Goal: Transaction & Acquisition: Subscribe to service/newsletter

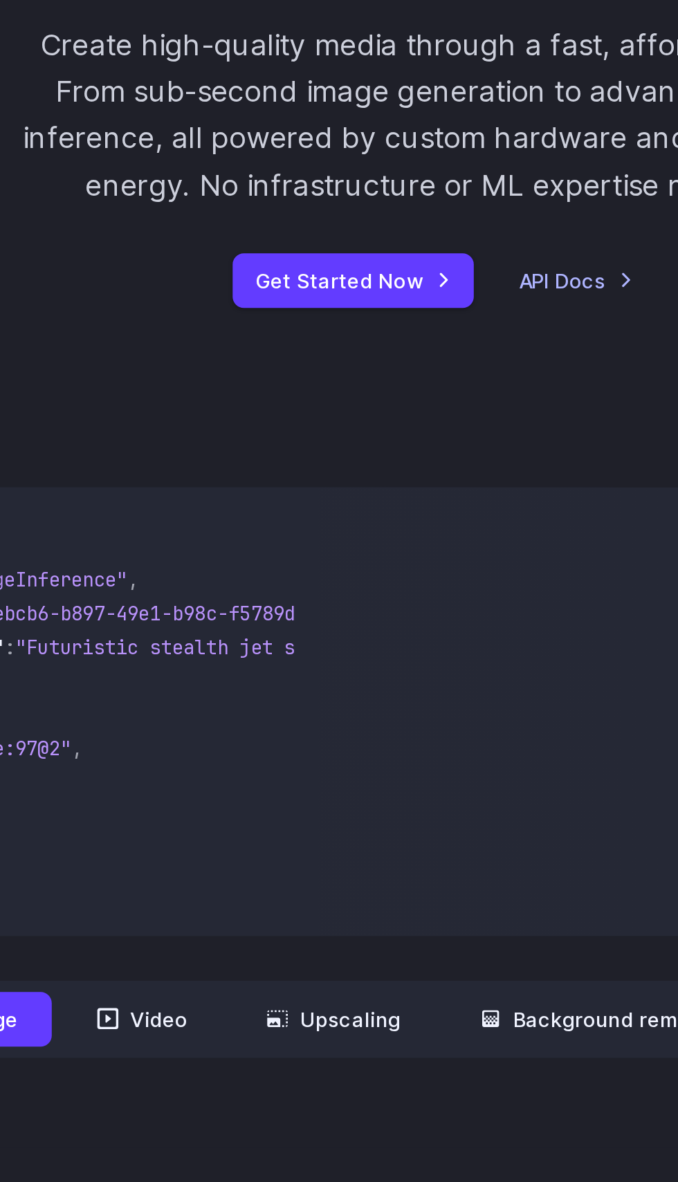
scroll to position [1, 0]
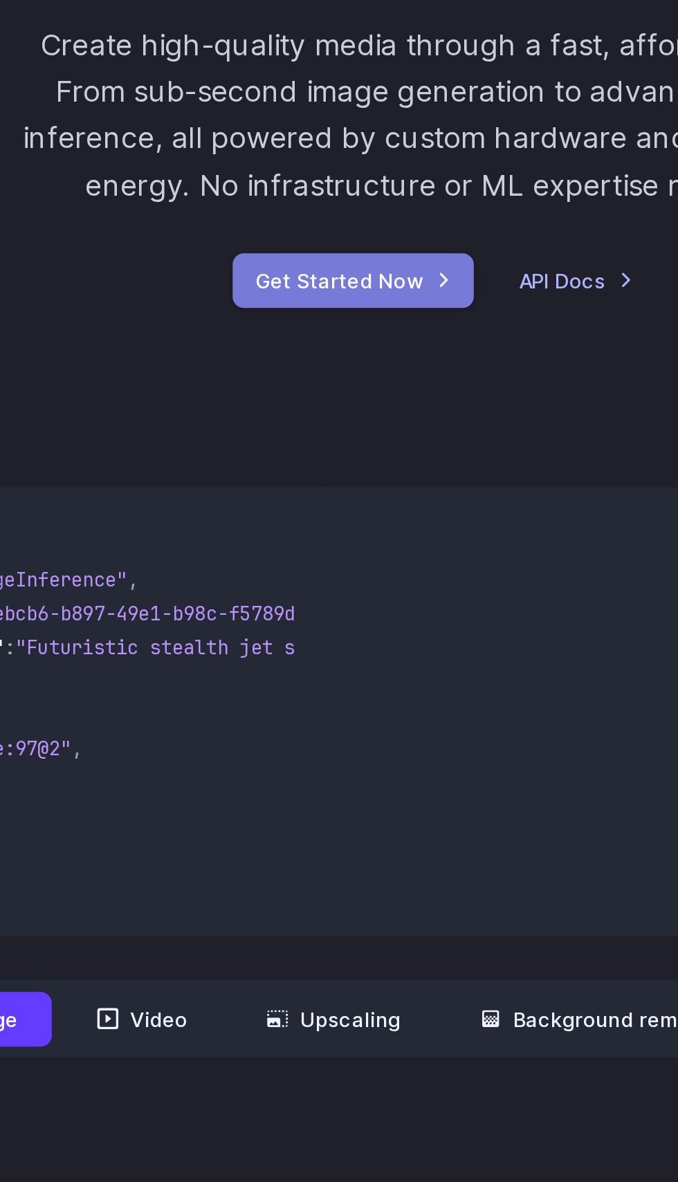
click at [294, 360] on link "Get Started Now" at bounding box center [299, 356] width 119 height 27
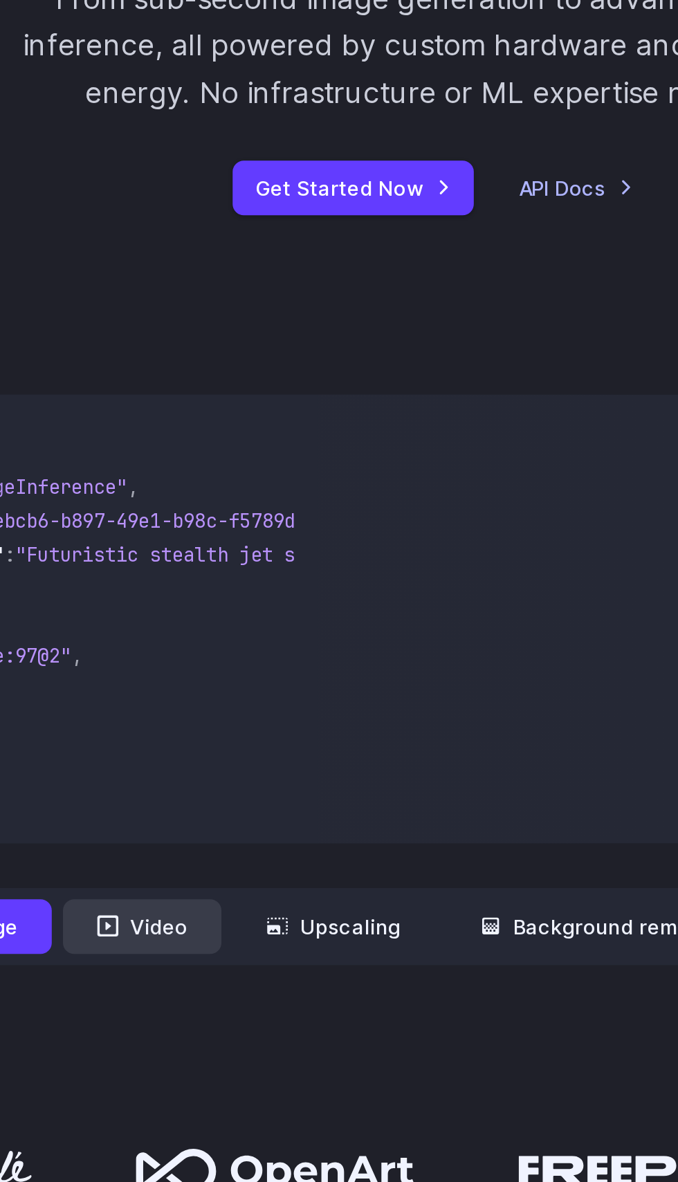
click at [206, 724] on button "Video" at bounding box center [195, 720] width 78 height 27
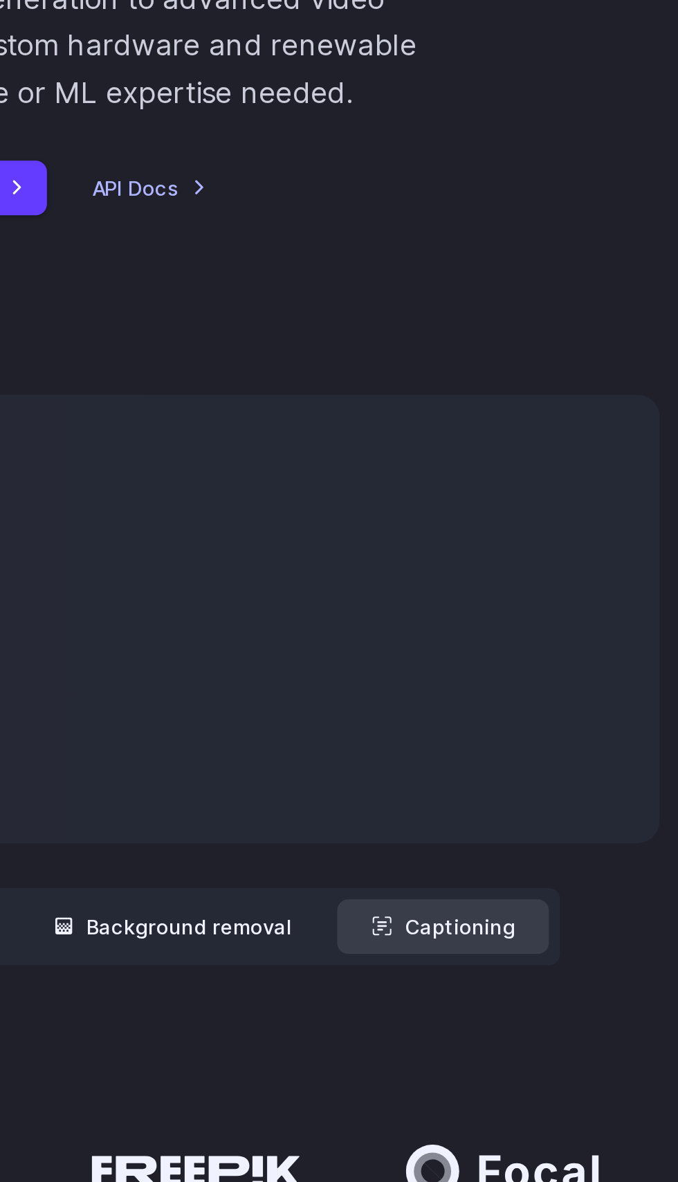
click at [559, 715] on button "Captioning" at bounding box center [554, 720] width 104 height 27
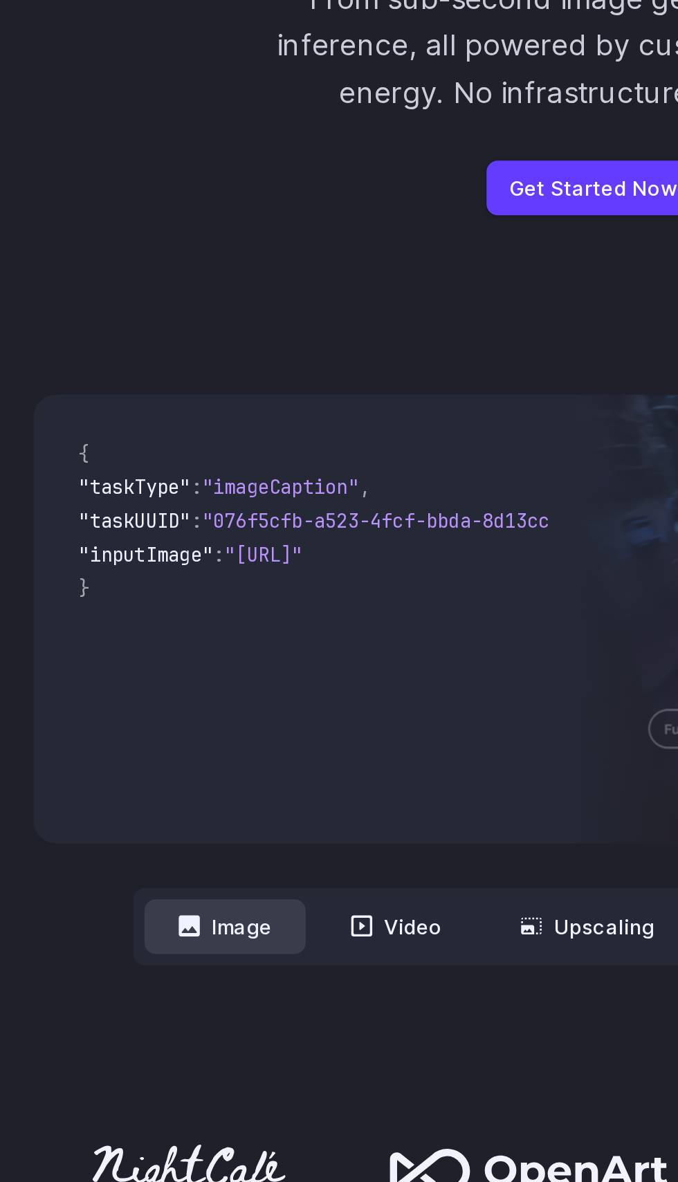
click at [122, 727] on button "Image" at bounding box center [111, 720] width 80 height 27
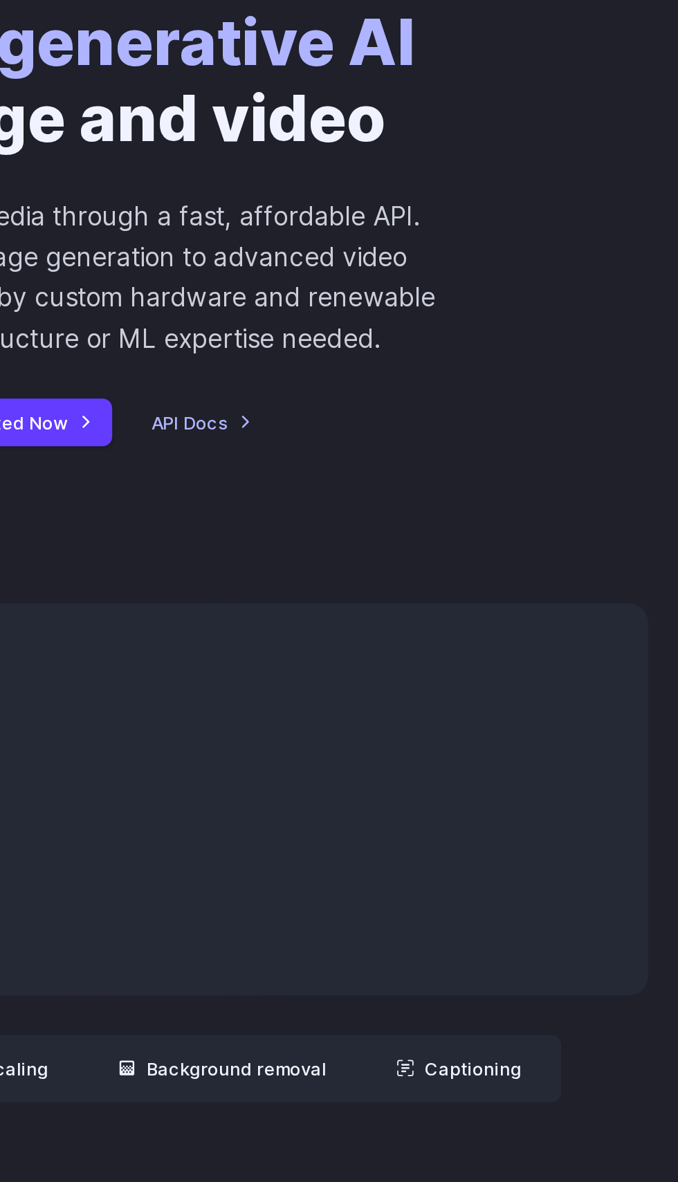
scroll to position [0, 0]
